Goal: Information Seeking & Learning: Understand process/instructions

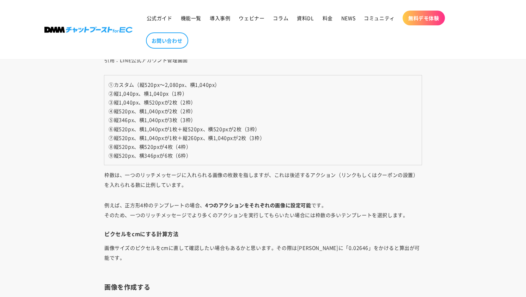
scroll to position [3361, 0]
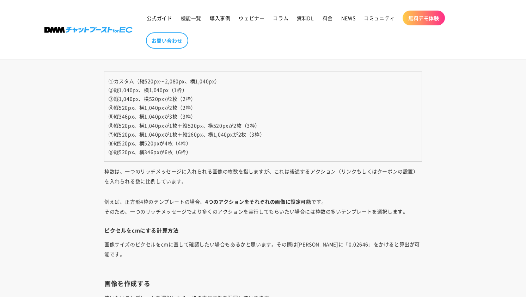
click at [155, 106] on span "④縦520px、横1,040pxが2枚（2枠）" at bounding box center [152, 107] width 87 height 7
drag, startPoint x: 139, startPoint y: 106, endPoint x: 189, endPoint y: 108, distance: 50.4
click at [189, 108] on span "④縦520px、横1,040pxが2枚（2枠）" at bounding box center [152, 107] width 87 height 7
click at [248, 90] on td "①カスタム（縦520px～2,080px、横1,040px） ②縦1,040px、横1,040px（1枠） ③縦1,040px、横520pxが2枚（2枠） ④…" at bounding box center [262, 117] width 317 height 90
drag, startPoint x: 230, startPoint y: 84, endPoint x: 106, endPoint y: 88, distance: 123.5
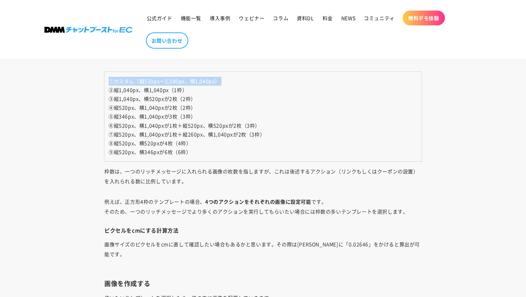
click at [106, 88] on td "①カスタム（縦520px～2,080px、横1,040px） ②縦1,040px、横1,040px（1枠） ③縦1,040px、横520pxが2枚（2枠） ④…" at bounding box center [262, 117] width 317 height 90
click at [242, 146] on td "①カスタム（縦520px～2,080px、横1,040px） ②縦1,040px、横1,040px（1枠） ③縦1,040px、横520pxが2枚（2枠） ④…" at bounding box center [262, 117] width 317 height 90
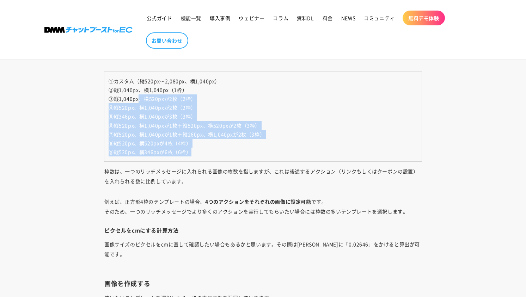
drag, startPoint x: 215, startPoint y: 160, endPoint x: 138, endPoint y: 100, distance: 97.2
click at [138, 100] on td "①カスタム（縦520px～2,080px、横1,040px） ②縦1,040px、横1,040px（1枠） ③縦1,040px、横520pxが2枚（2枠） ④…" at bounding box center [262, 117] width 317 height 90
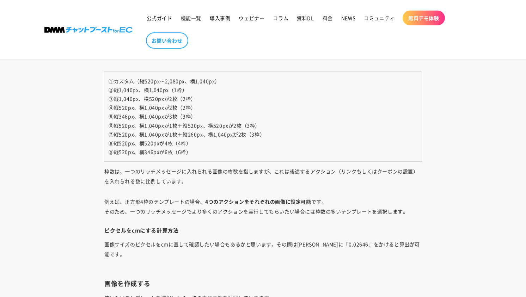
click at [277, 99] on td "①カスタム（縦520px～2,080px、横1,040px） ②縦1,040px、横1,040px（1枠） ③縦1,040px、横520pxが2枚（2枠） ④…" at bounding box center [262, 117] width 317 height 90
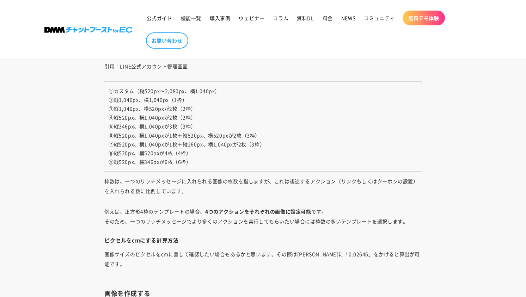
scroll to position [3348, 0]
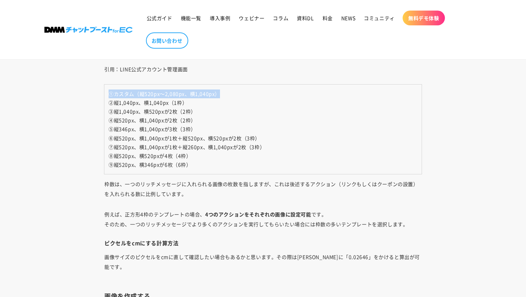
drag, startPoint x: 231, startPoint y: 94, endPoint x: 110, endPoint y: 92, distance: 120.9
click at [110, 92] on td "①カスタム（縦520px～2,080px、横1,040px） ②縦1,040px、横1,040px（1枠） ③縦1,040px、横520pxが2枚（2枠） ④…" at bounding box center [262, 130] width 317 height 90
click at [272, 113] on td "①カスタム（縦520px～2,080px、横1,040px） ②縦1,040px、横1,040px（1枠） ③縦1,040px、横520pxが2枚（2枠） ④…" at bounding box center [262, 130] width 317 height 90
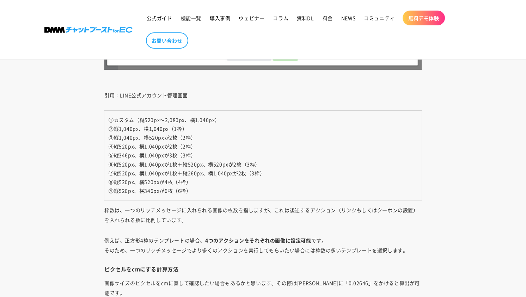
scroll to position [3319, 0]
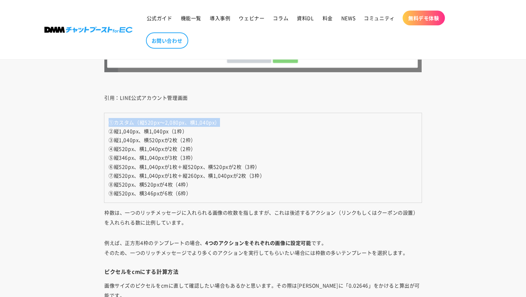
drag, startPoint x: 228, startPoint y: 126, endPoint x: 81, endPoint y: 118, distance: 147.6
click at [287, 129] on td "①カスタム（縦520px～2,080px、横1,040px） ②縦1,040px、横1,040px（1枠） ③縦1,040px、横520pxが2枚（2枠） ④…" at bounding box center [262, 158] width 317 height 90
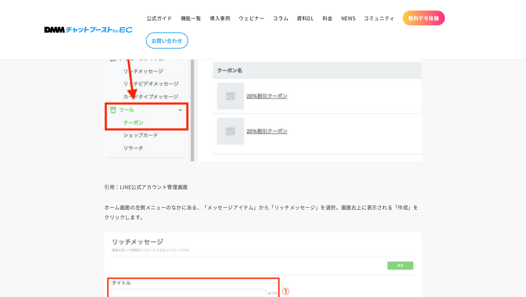
scroll to position [2416, 0]
